Goal: Task Accomplishment & Management: Manage account settings

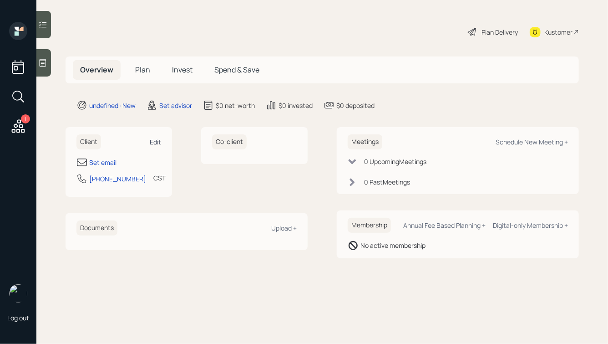
click at [159, 141] on div "Edit" at bounding box center [155, 142] width 11 height 9
select select "America/[GEOGRAPHIC_DATA]"
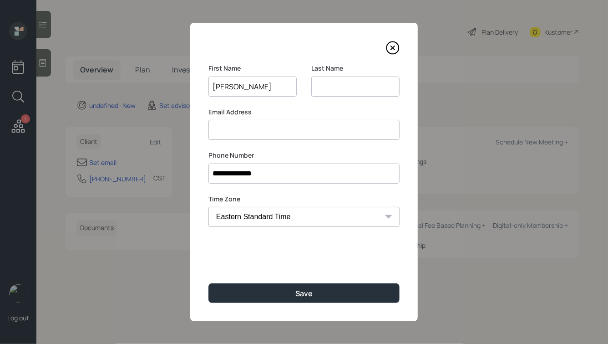
type input "[PERSON_NAME]"
click at [209, 283] on button "Save" at bounding box center [304, 293] width 191 height 20
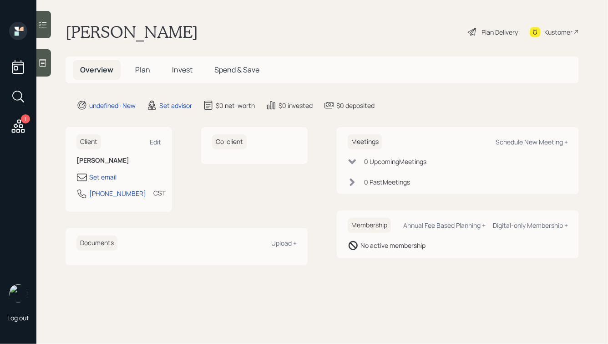
click at [39, 59] on icon at bounding box center [42, 62] width 9 height 9
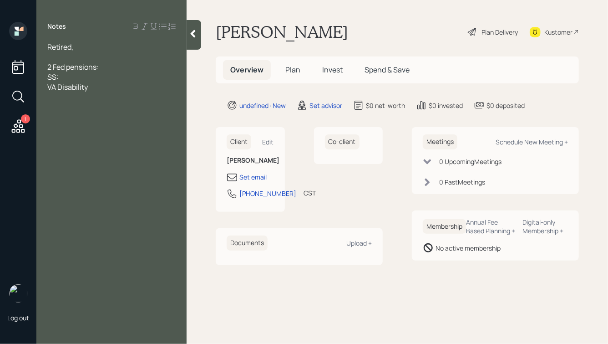
click at [66, 67] on span "2 Fed pensions:" at bounding box center [72, 67] width 51 height 10
click at [104, 88] on div "VA Disability" at bounding box center [111, 87] width 128 height 10
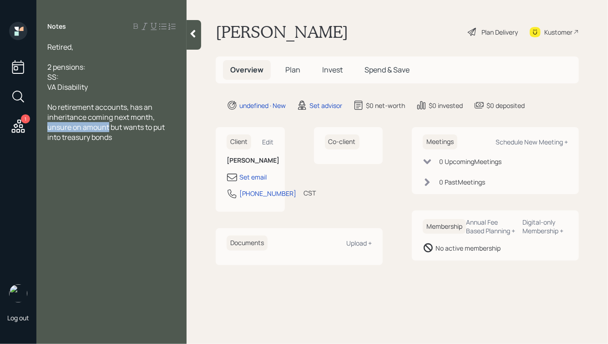
drag, startPoint x: 108, startPoint y: 127, endPoint x: 47, endPoint y: 130, distance: 61.1
click at [47, 130] on div "Retired, 2 pensions: SS: VA Disability No retirement accounts, has an inheritan…" at bounding box center [111, 92] width 150 height 100
click at [95, 107] on span "No retirement accounts, has an inheritance coming next month, $38k but wants to…" at bounding box center [110, 117] width 126 height 30
click at [124, 137] on div "No retirement or investment accounts, has an inheritance coming next month, $38…" at bounding box center [111, 122] width 128 height 40
